Goal: Information Seeking & Learning: Learn about a topic

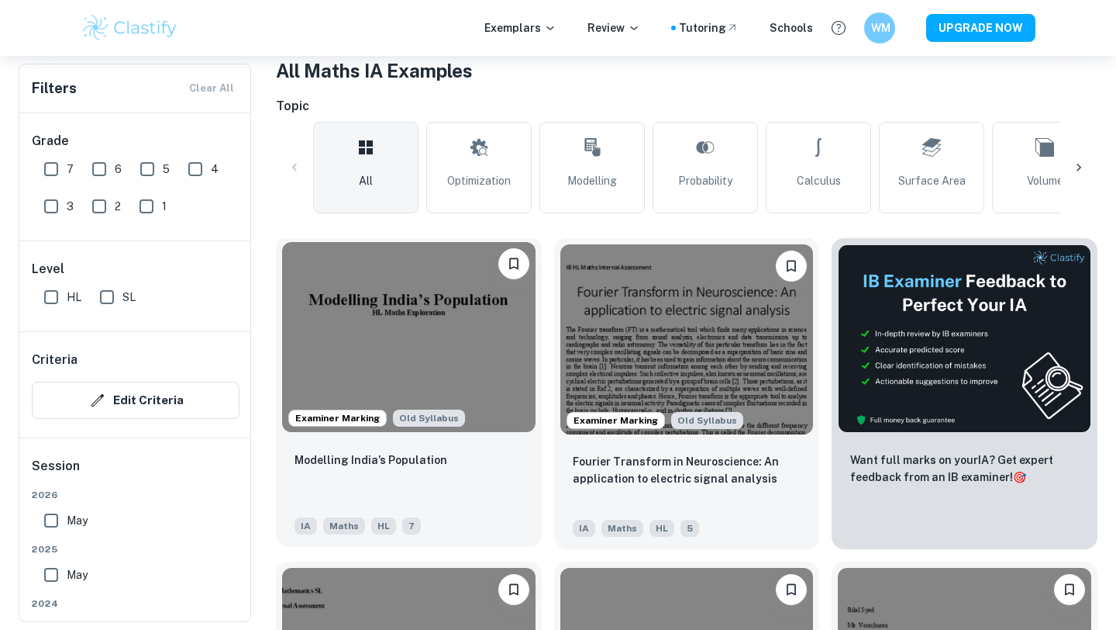
scroll to position [322, 0]
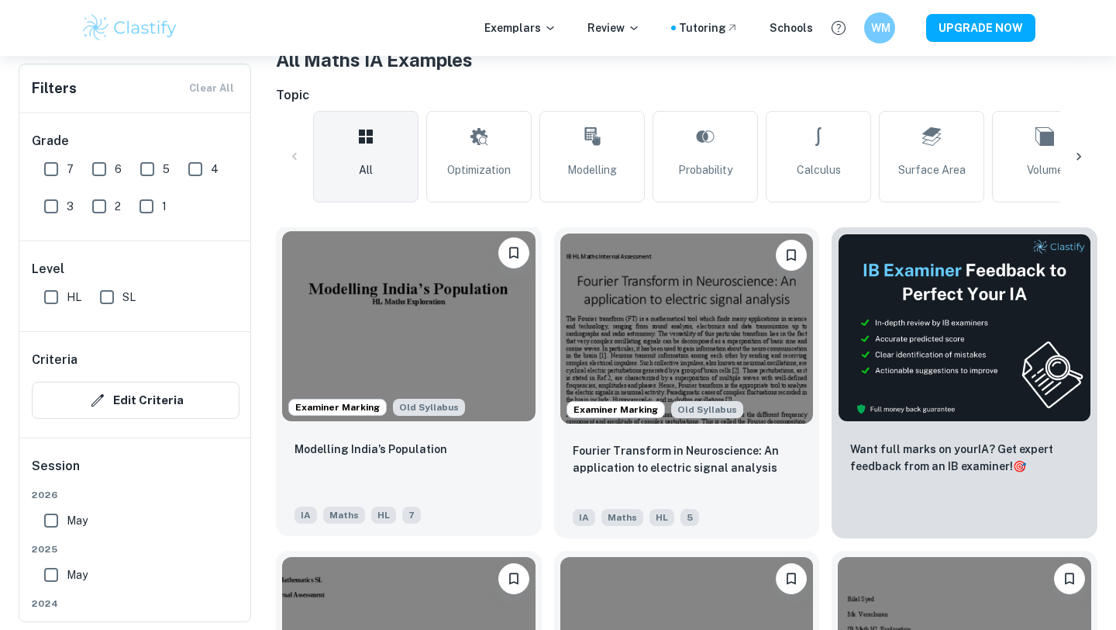
click at [471, 327] on img at bounding box center [409, 326] width 254 height 190
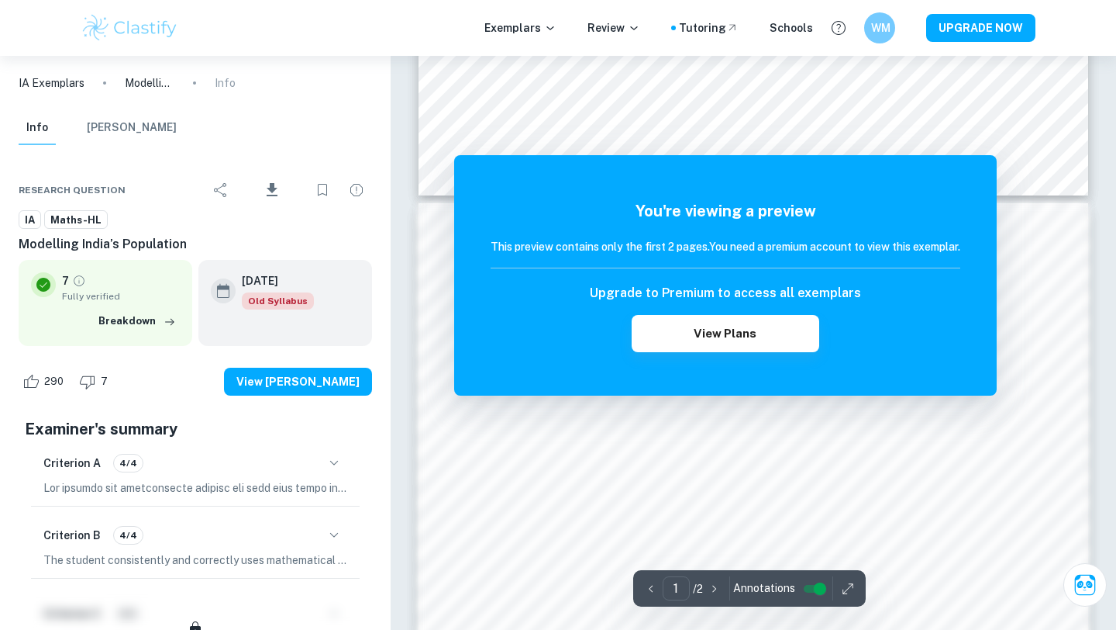
scroll to position [303, 0]
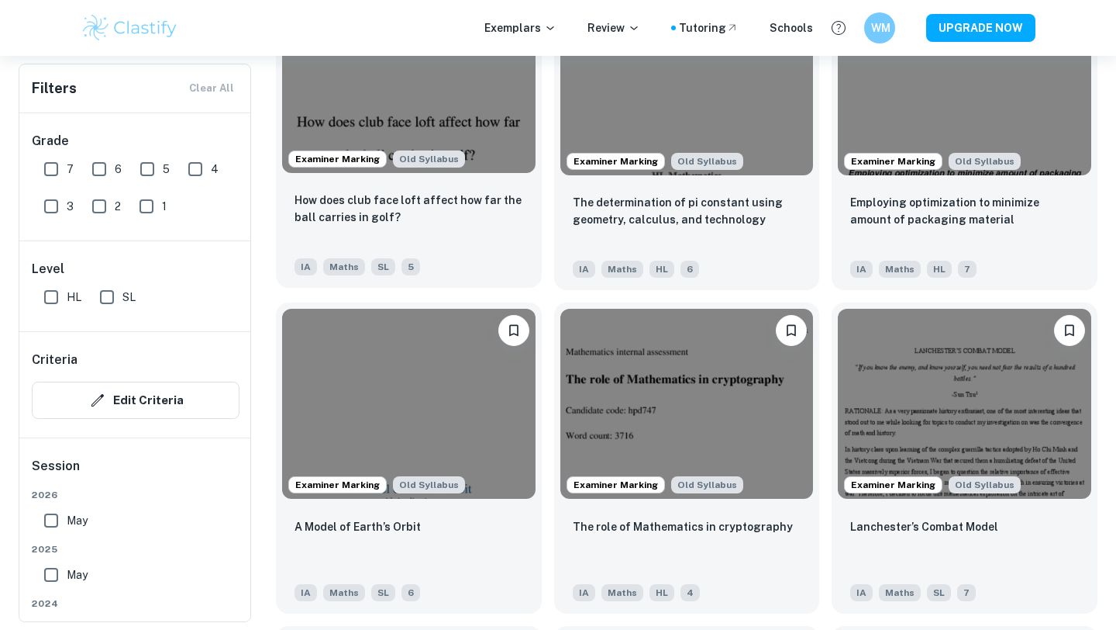
scroll to position [1586, 0]
